Goal: Task Accomplishment & Management: Manage account settings

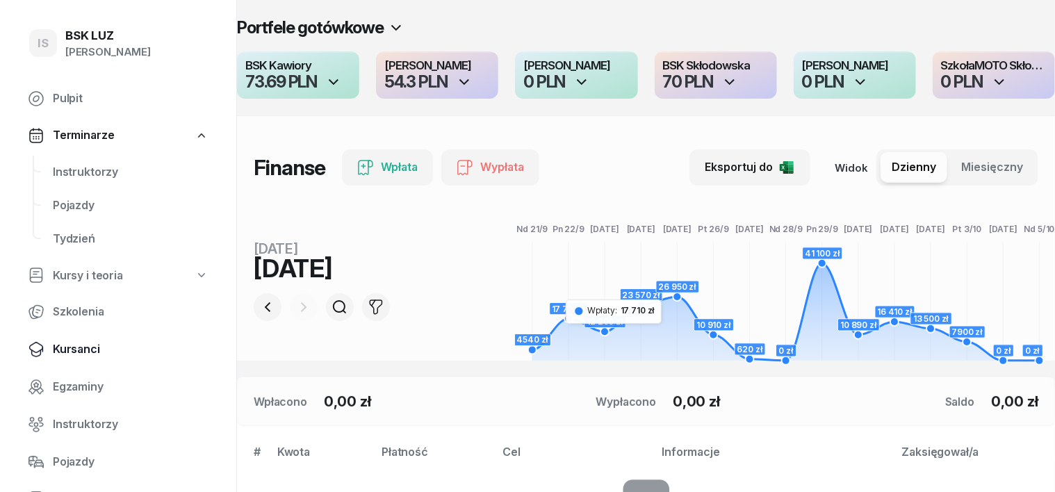
click at [72, 353] on span "Kursanci" at bounding box center [131, 350] width 156 height 18
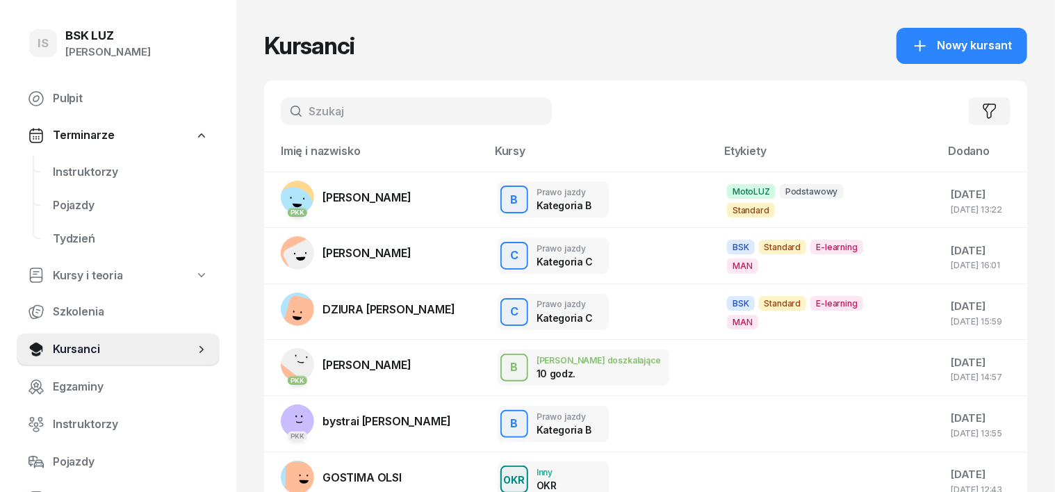
click at [306, 109] on input "text" at bounding box center [416, 111] width 271 height 28
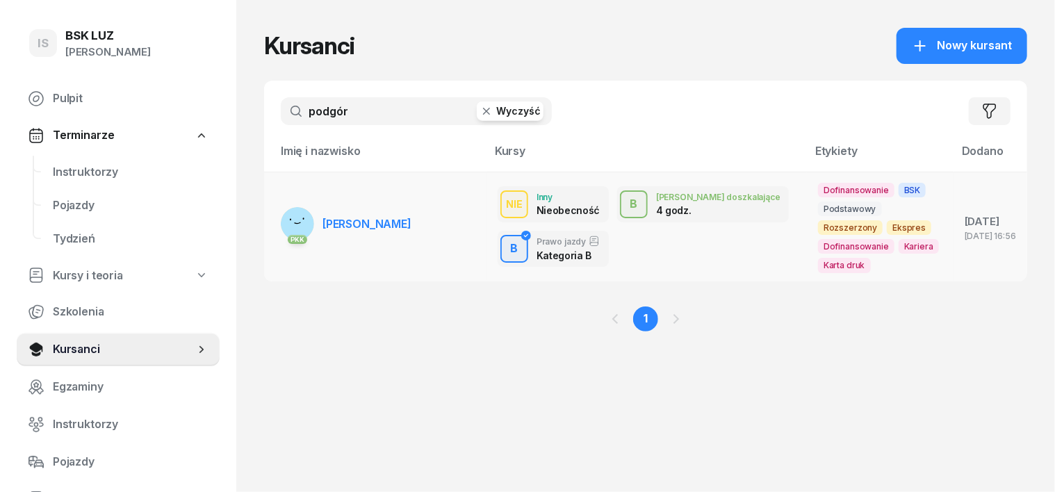
type input "podgór"
click at [279, 211] on rect at bounding box center [297, 224] width 37 height 37
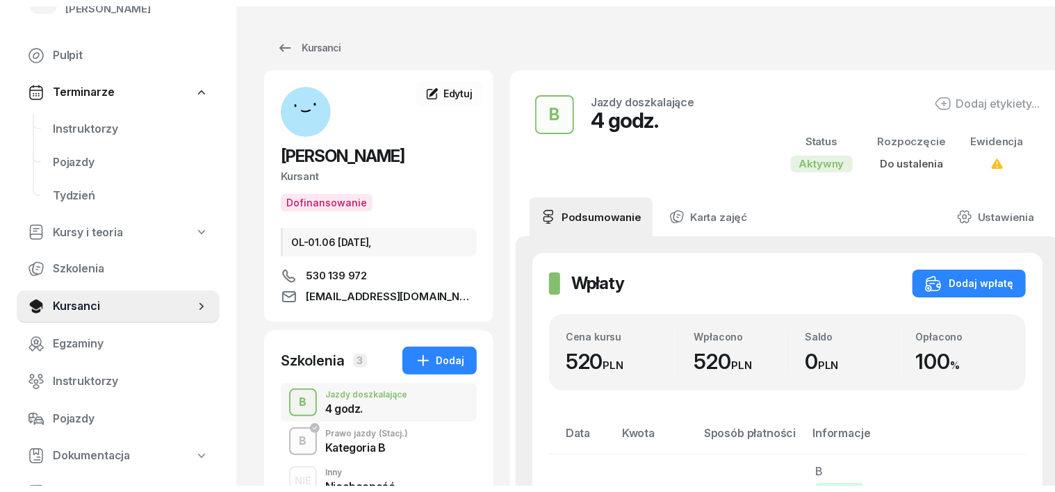
scroll to position [86, 0]
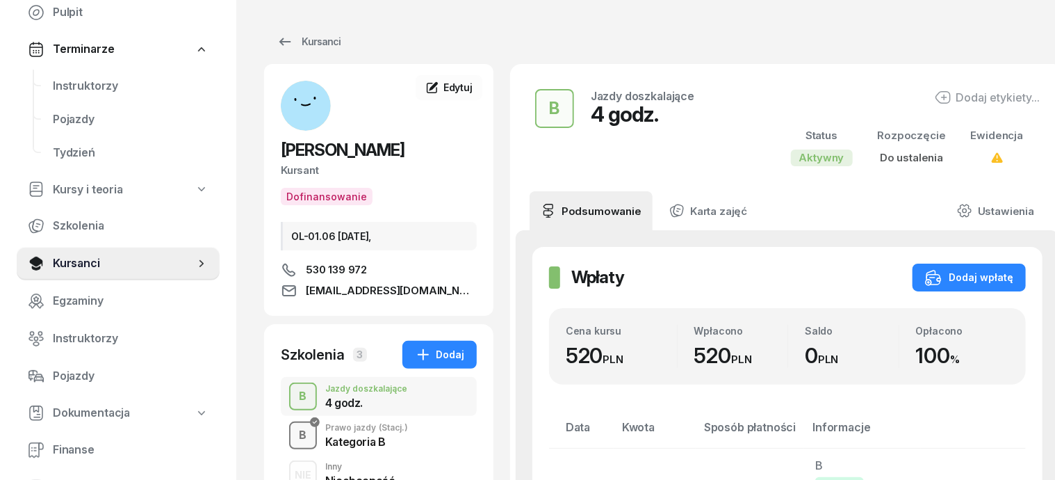
click at [294, 435] on div "B" at bounding box center [303, 435] width 19 height 24
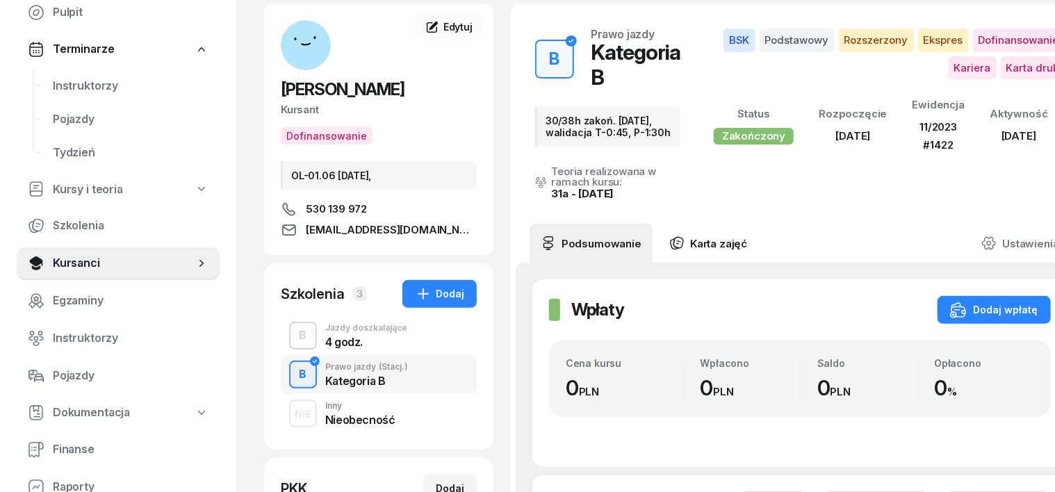
scroll to position [86, 0]
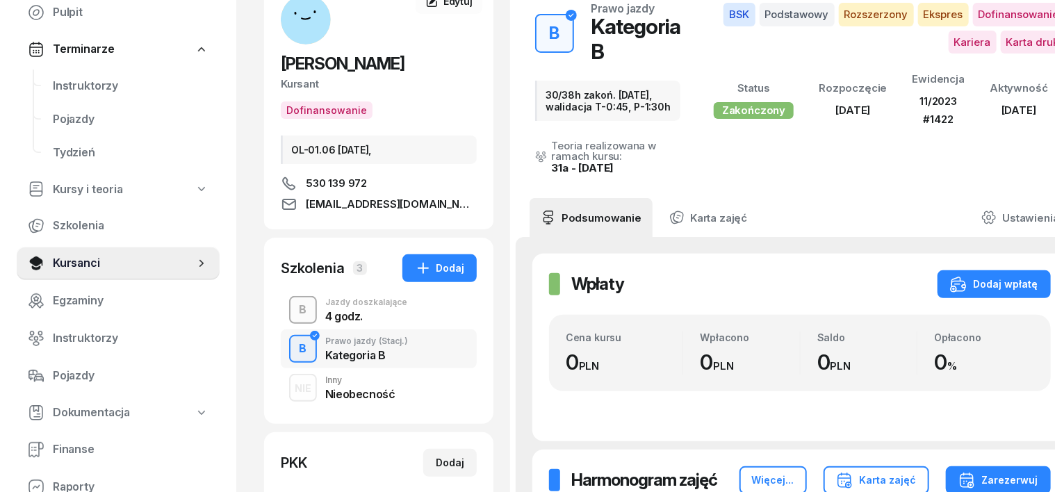
click at [294, 311] on div "B" at bounding box center [303, 310] width 19 height 24
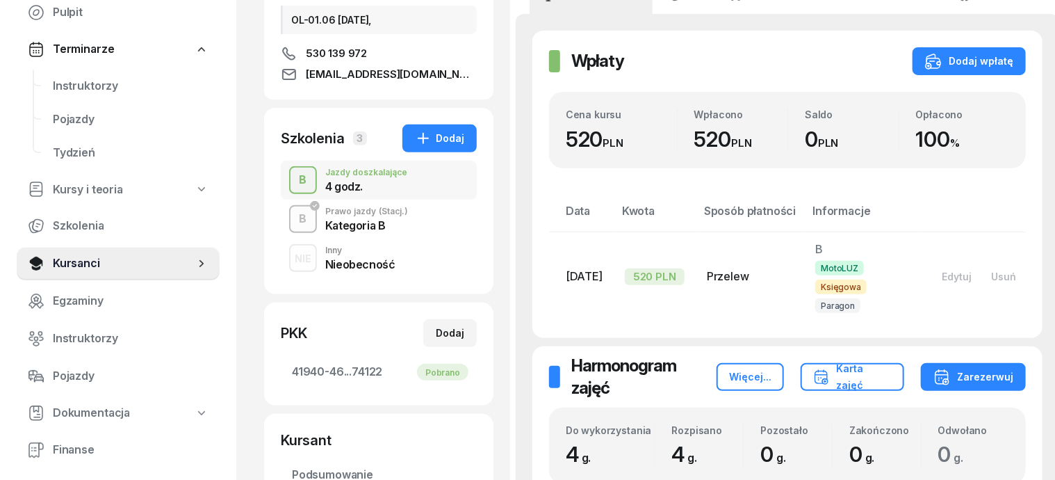
scroll to position [174, 0]
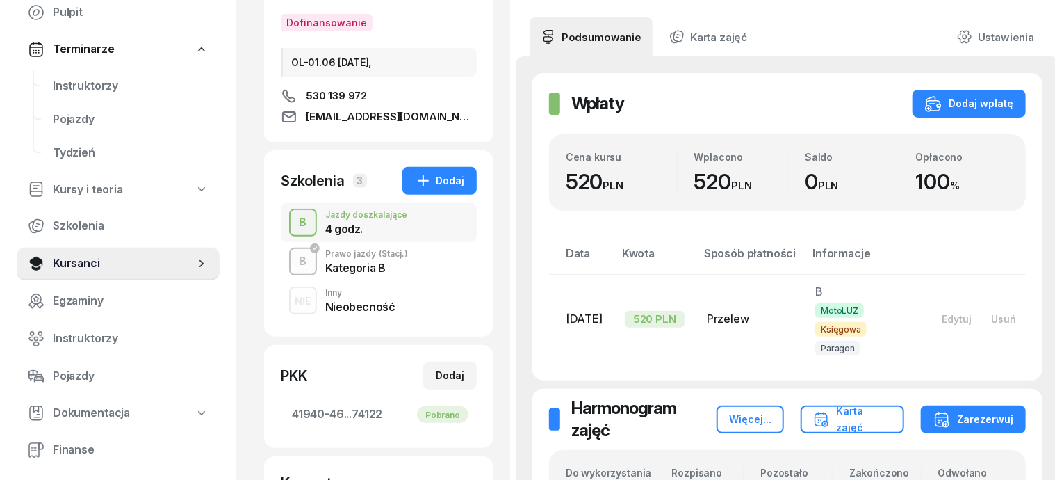
click at [294, 260] on div "B" at bounding box center [303, 262] width 19 height 24
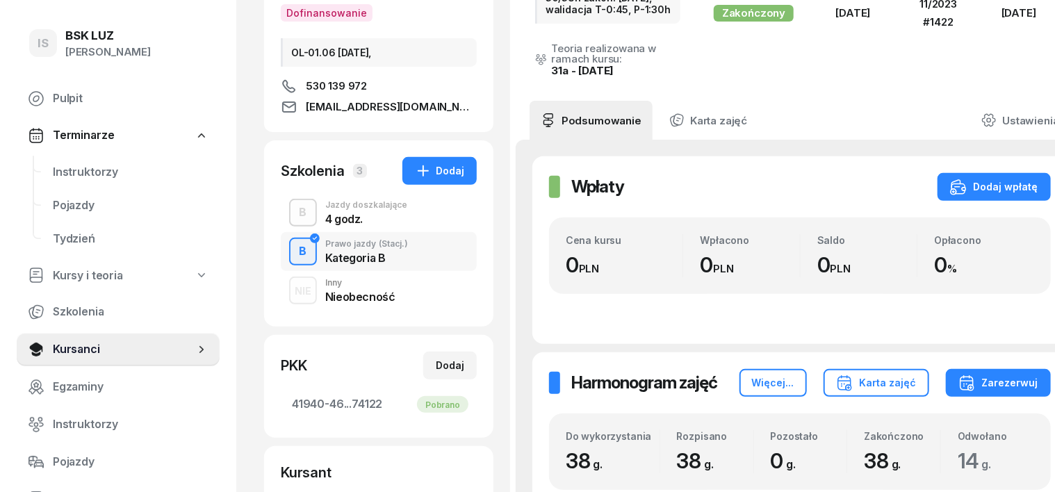
scroll to position [174, 0]
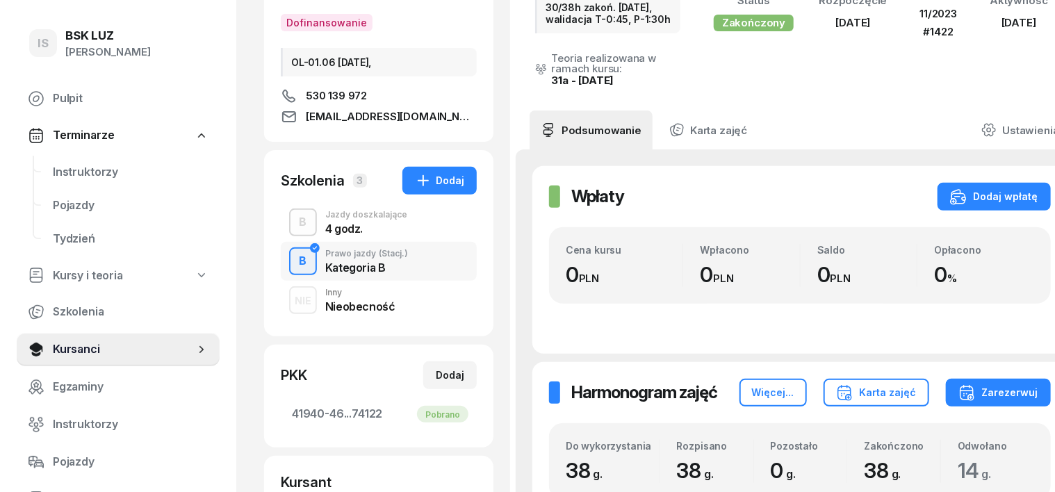
drag, startPoint x: 268, startPoint y: 220, endPoint x: 393, endPoint y: 220, distance: 125.1
click at [289, 220] on button "B" at bounding box center [303, 223] width 28 height 28
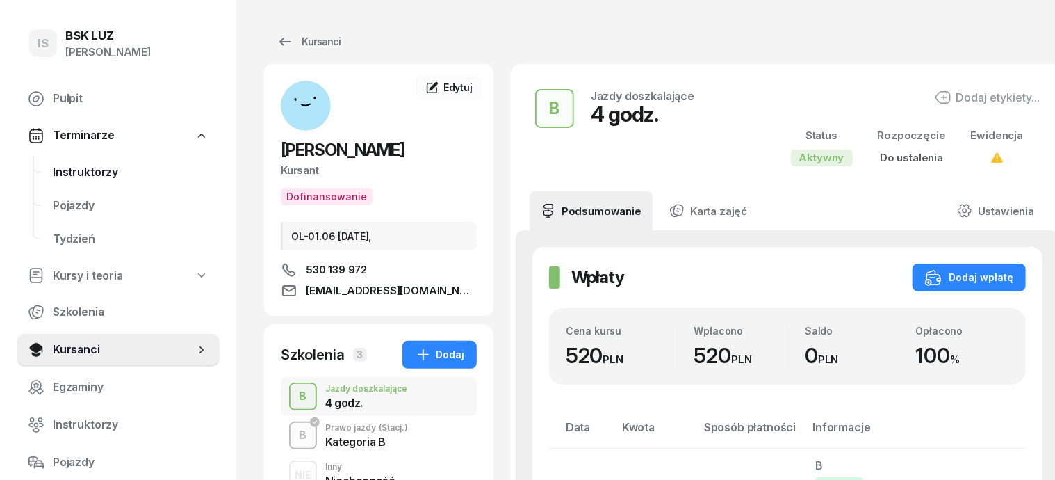
click at [93, 174] on span "Instruktorzy" at bounding box center [131, 172] width 156 height 18
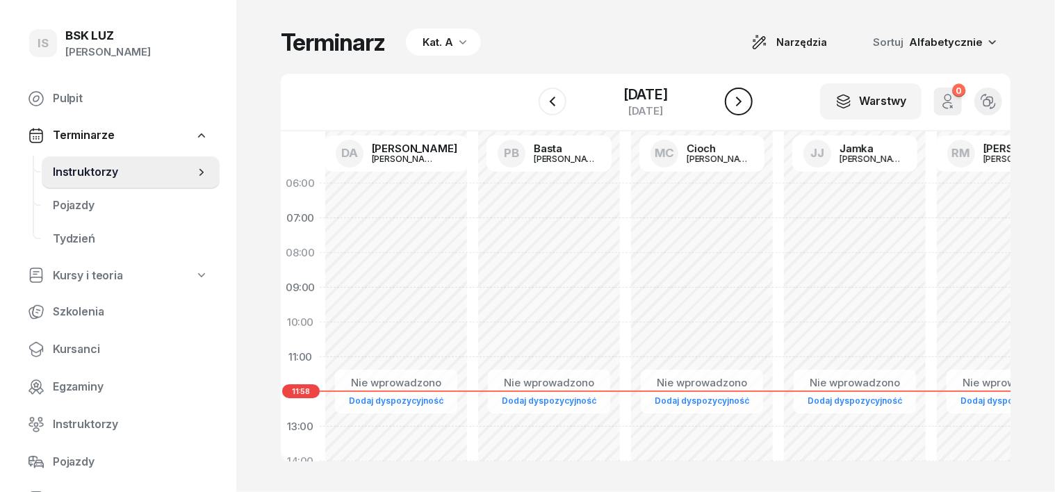
click at [747, 100] on icon "button" at bounding box center [739, 101] width 17 height 17
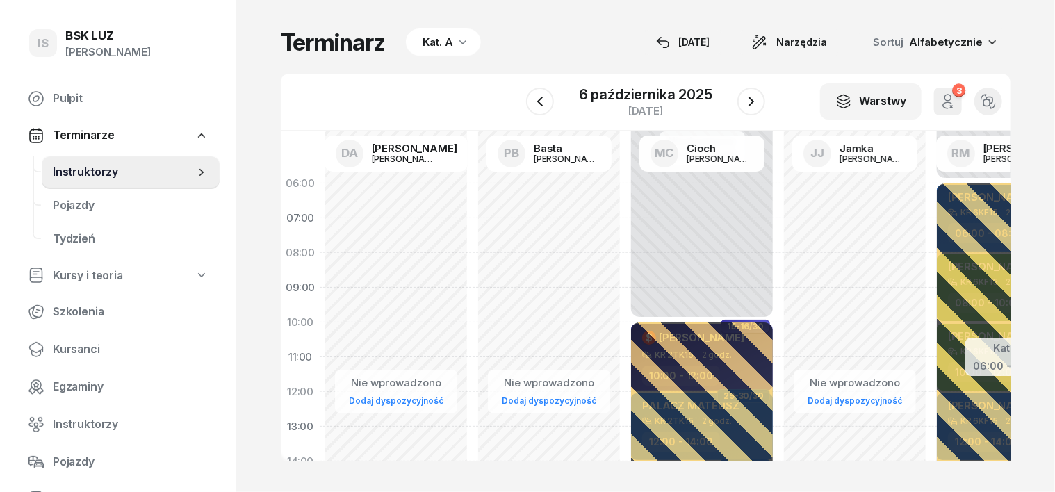
click at [456, 45] on icon "button" at bounding box center [463, 42] width 14 height 14
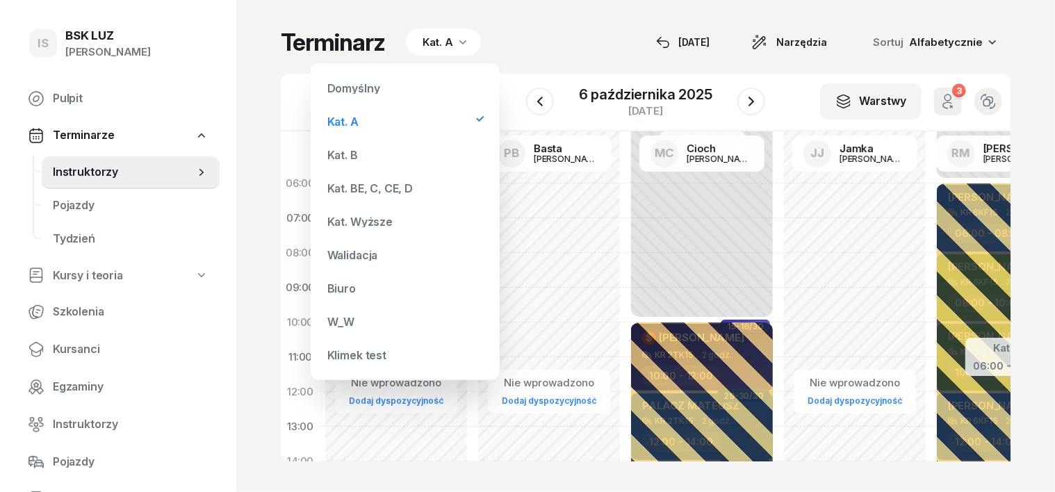
click at [352, 158] on div "Kat. B" at bounding box center [342, 154] width 31 height 11
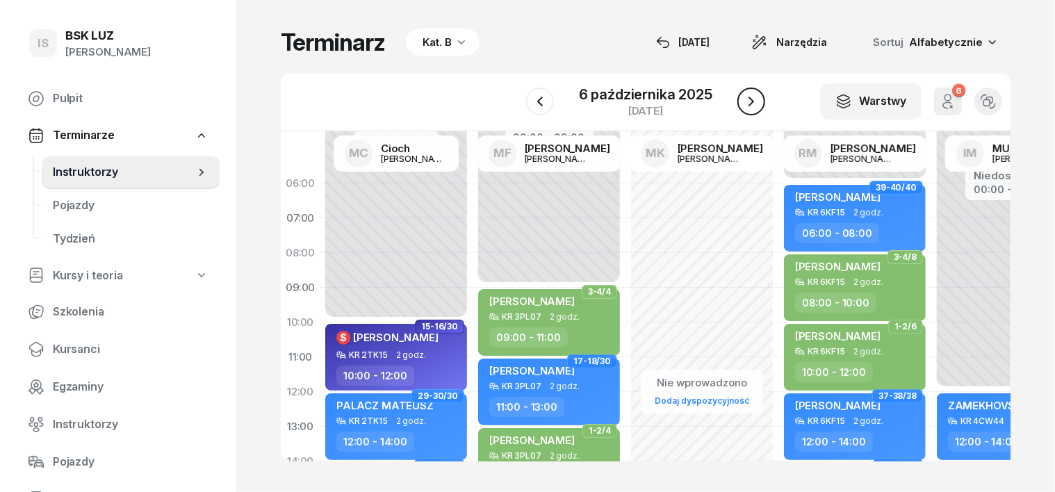
click at [753, 99] on icon "button" at bounding box center [751, 101] width 17 height 17
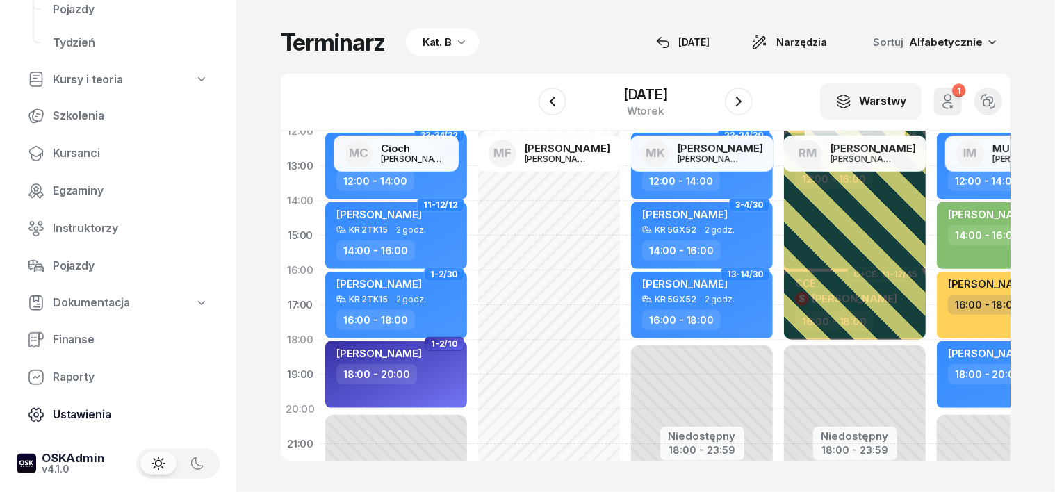
scroll to position [199, 0]
click at [86, 334] on span "Finanse" at bounding box center [131, 337] width 156 height 18
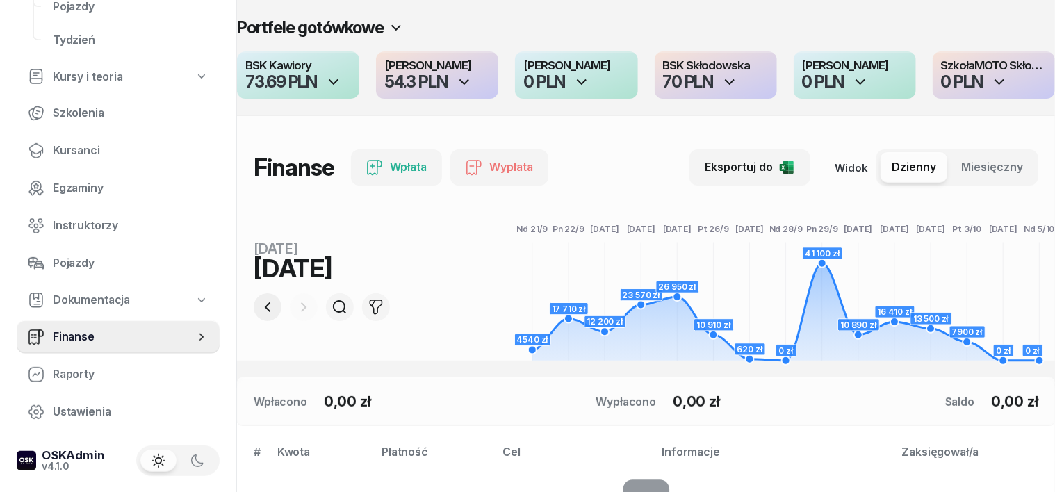
click at [265, 307] on icon "button" at bounding box center [268, 307] width 6 height 10
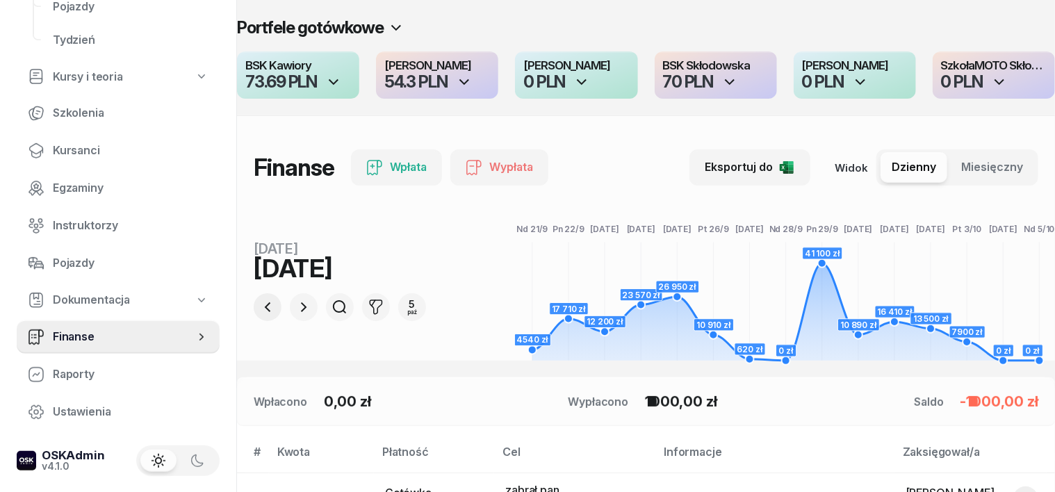
click at [265, 307] on icon "button" at bounding box center [268, 307] width 6 height 10
click at [295, 306] on icon "button" at bounding box center [303, 307] width 17 height 17
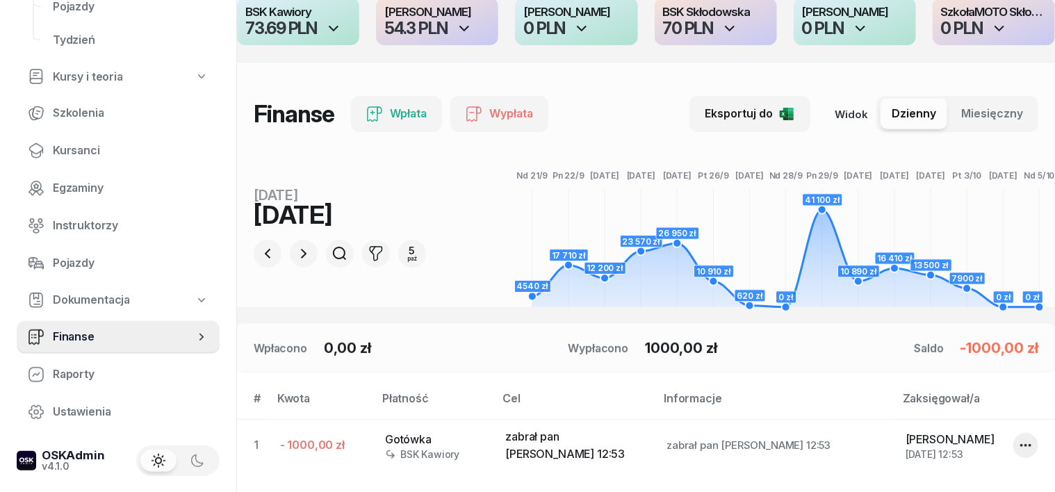
scroll to position [25, 0]
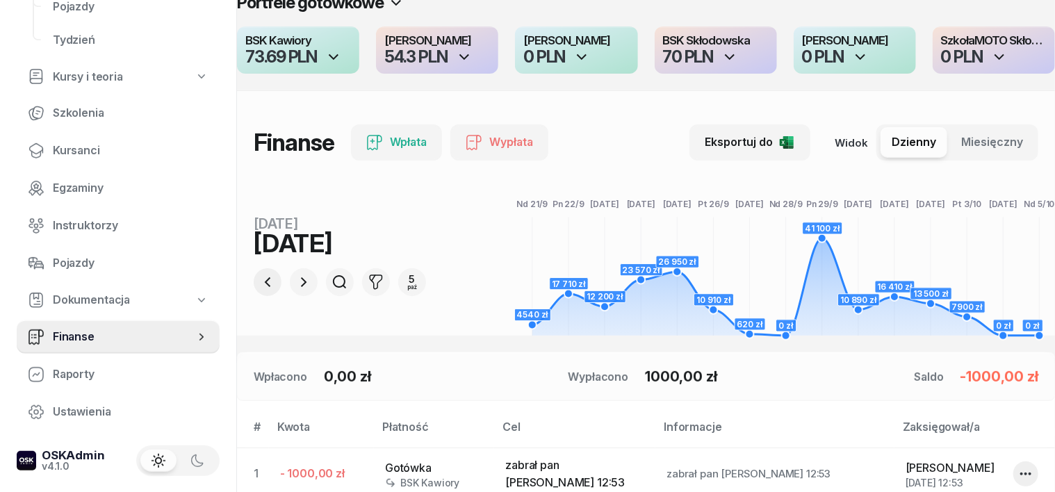
click at [265, 281] on icon "button" at bounding box center [268, 282] width 6 height 10
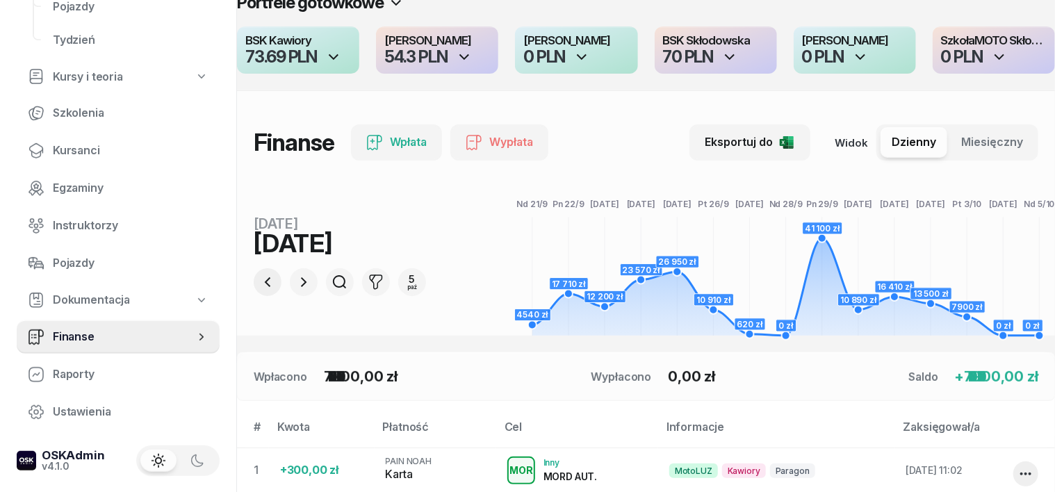
click at [265, 281] on icon "button" at bounding box center [268, 282] width 6 height 10
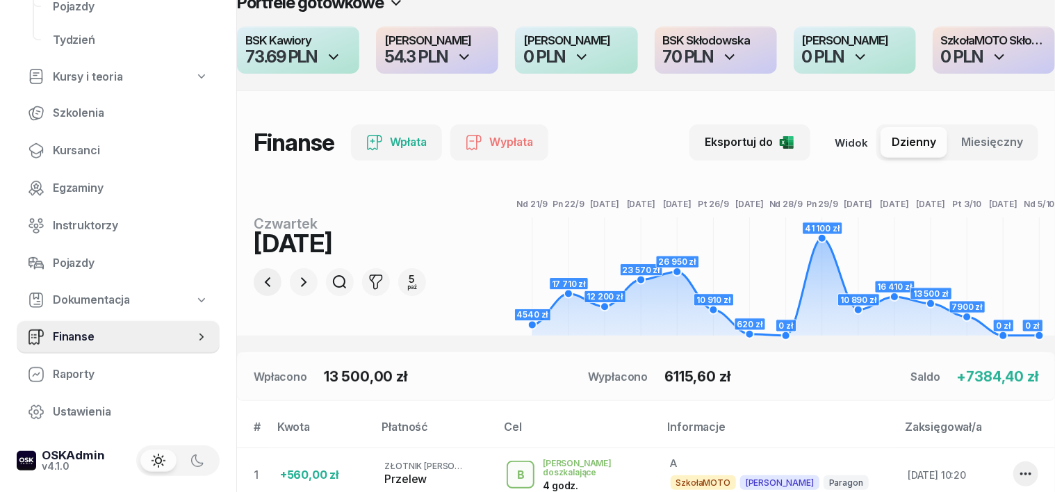
click at [259, 286] on icon "button" at bounding box center [267, 282] width 17 height 17
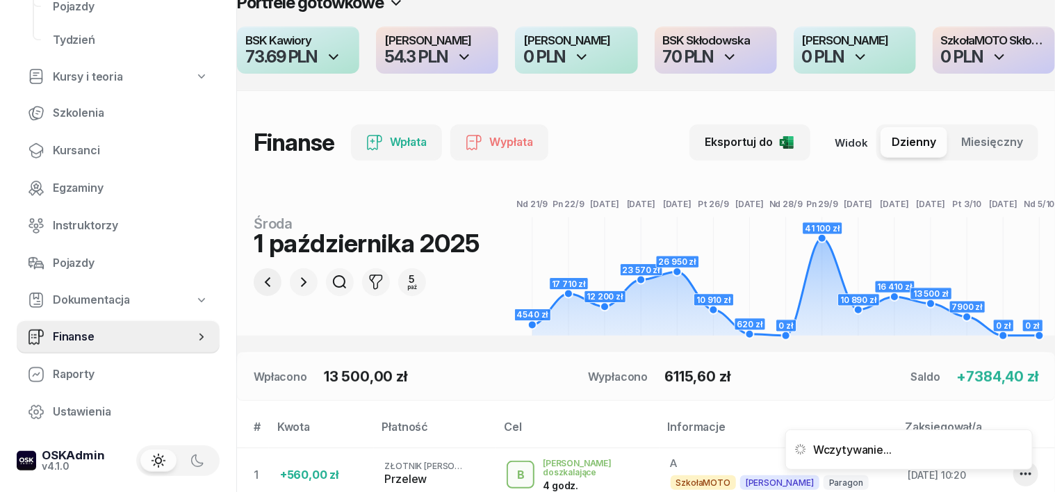
click at [259, 286] on icon "button" at bounding box center [267, 282] width 17 height 17
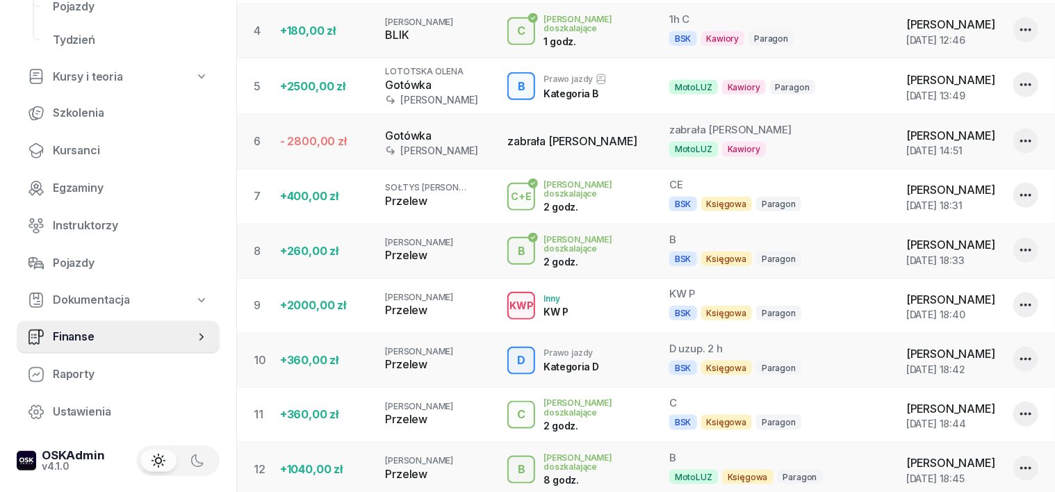
scroll to position [546, 0]
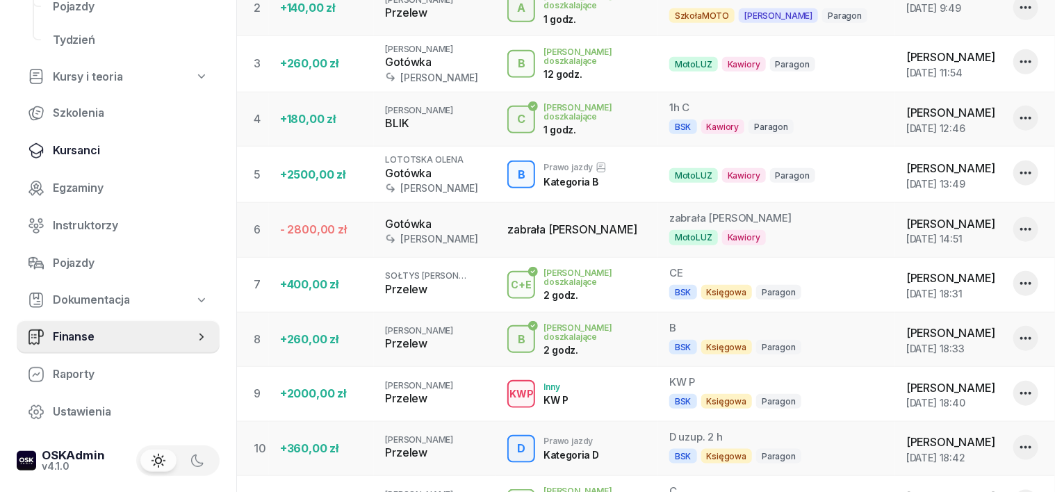
click at [95, 150] on span "Kursanci" at bounding box center [131, 151] width 156 height 18
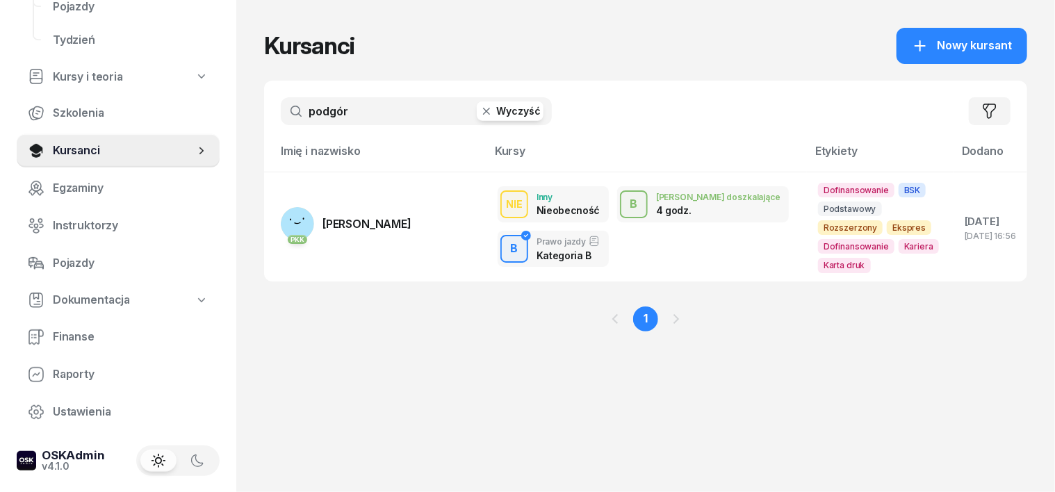
drag, startPoint x: 338, startPoint y: 115, endPoint x: 348, endPoint y: 108, distance: 11.6
click at [339, 115] on input "podgór" at bounding box center [416, 111] width 271 height 28
type input "p"
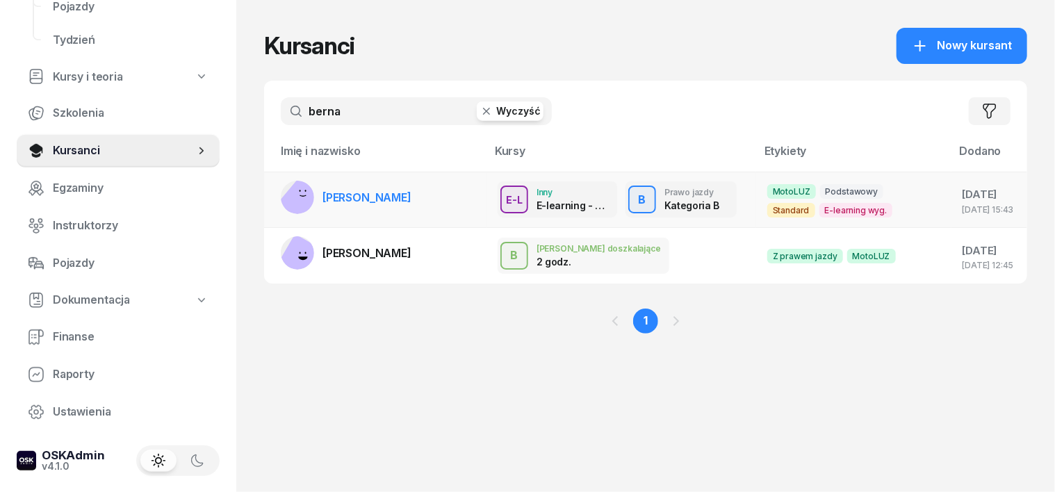
type input "berna"
click at [278, 194] on rect at bounding box center [303, 199] width 51 height 51
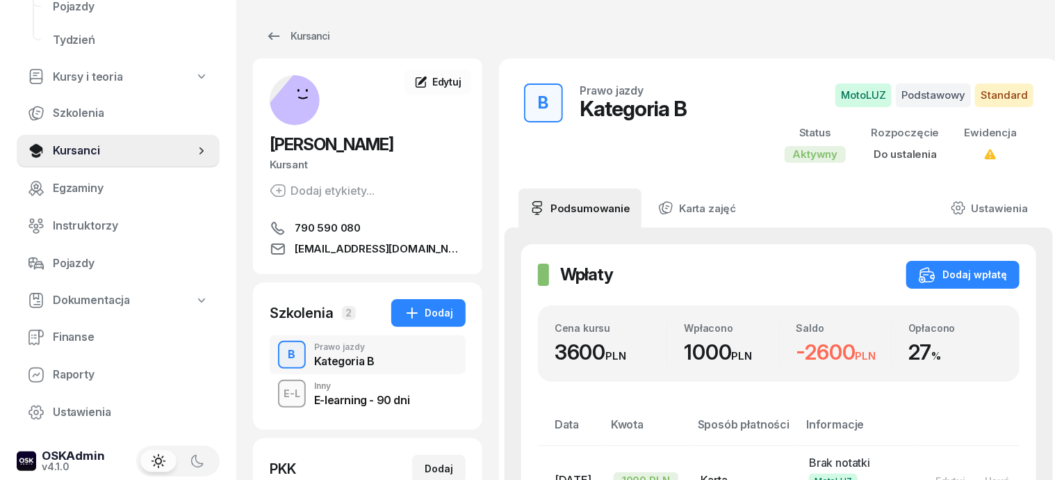
scroll to position [0, 11]
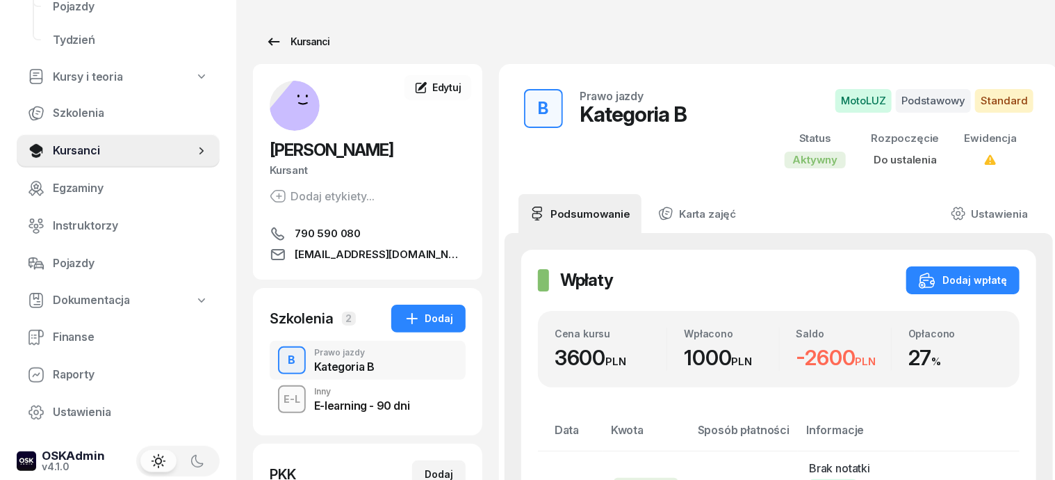
click at [284, 42] on div "Kursanci" at bounding box center [298, 41] width 64 height 17
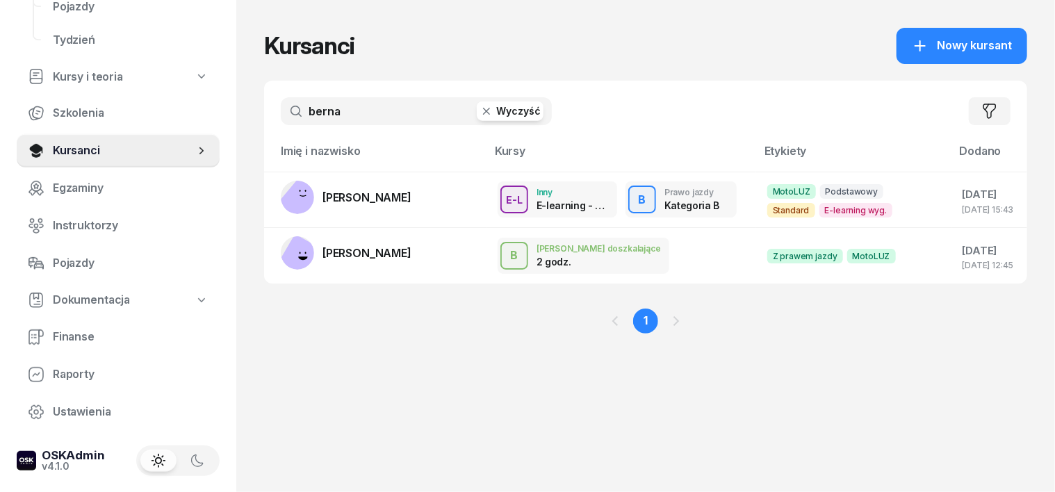
click at [483, 113] on icon "button" at bounding box center [486, 111] width 7 height 7
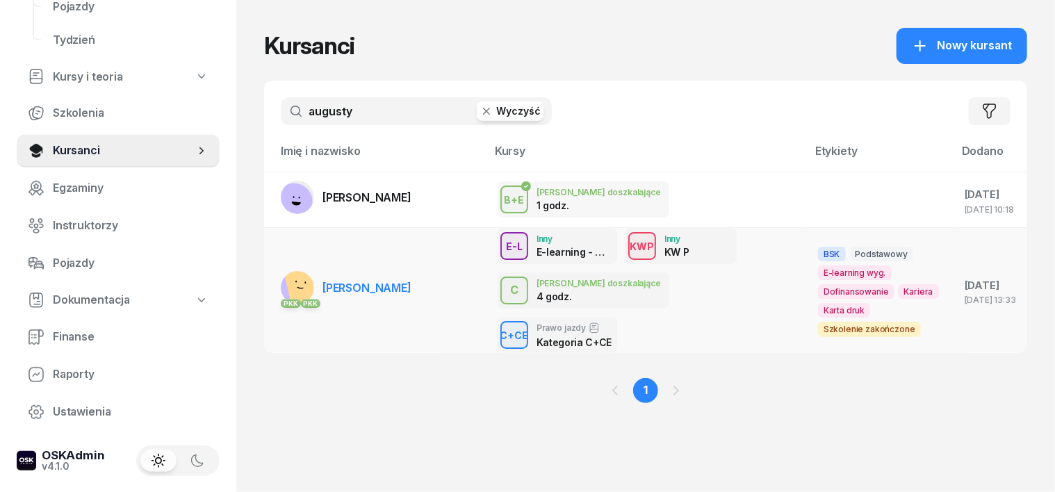
type input "augusty"
click at [282, 284] on rect at bounding box center [306, 281] width 48 height 48
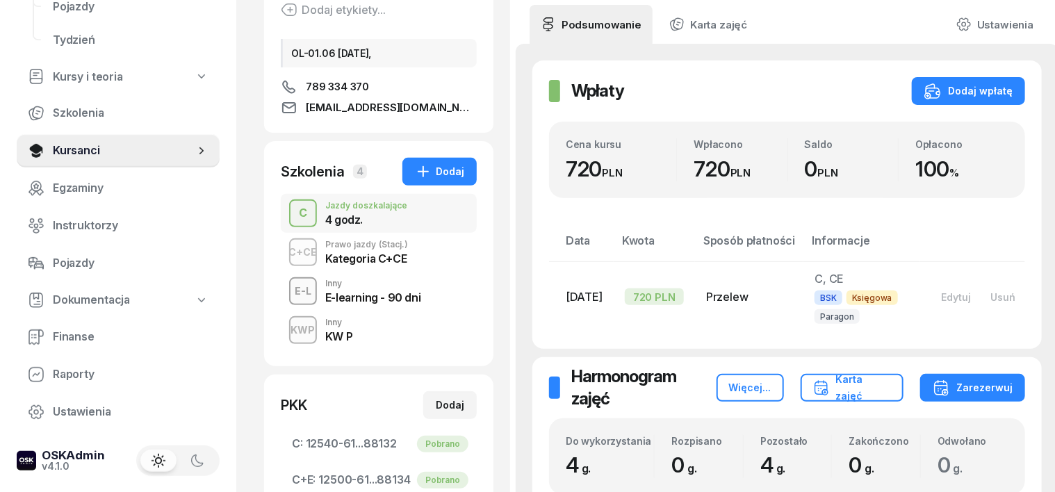
scroll to position [261, 0]
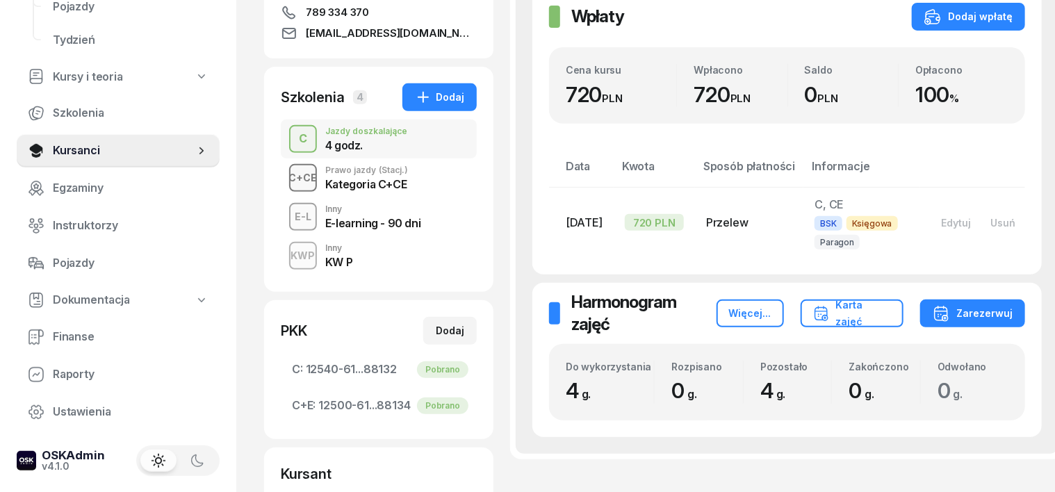
click at [284, 186] on div "C+CE" at bounding box center [304, 177] width 40 height 17
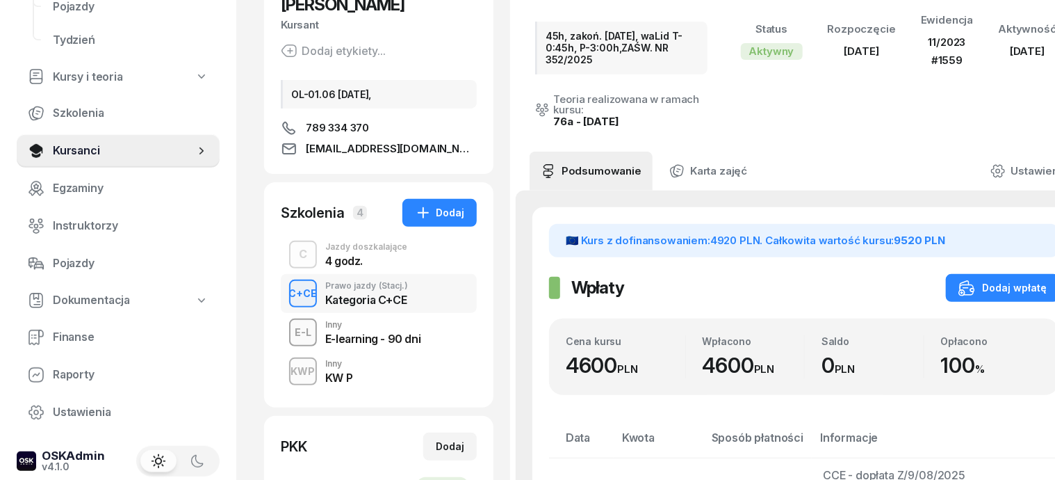
scroll to position [261, 0]
